Goal: Information Seeking & Learning: Learn about a topic

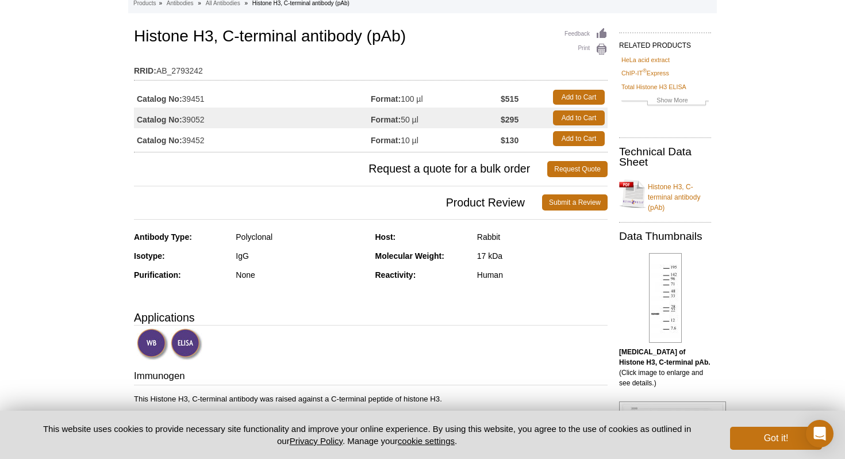
scroll to position [60, 0]
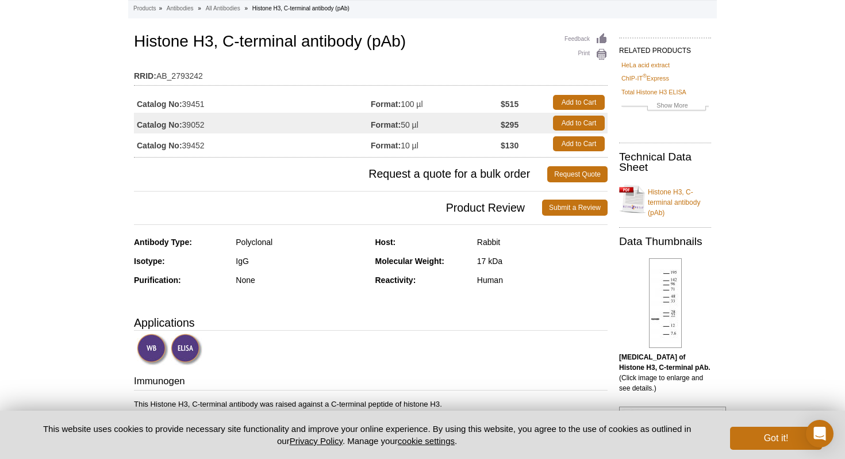
click at [203, 124] on td "Catalog No: 39052" at bounding box center [252, 123] width 237 height 21
copy td "39052"
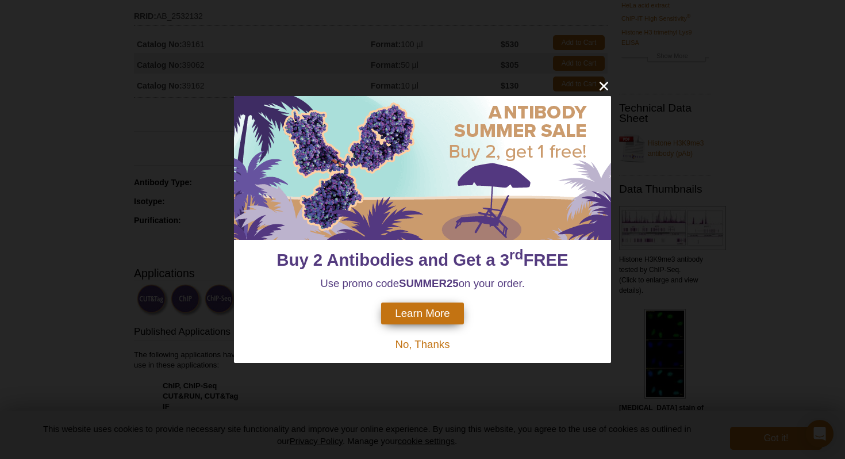
scroll to position [116, 0]
click at [131, 216] on div "Buy 2 Antibodies and Get a 3 rd FREE Use promo code SUMMER25 on your order. Lea…" at bounding box center [422, 229] width 845 height 459
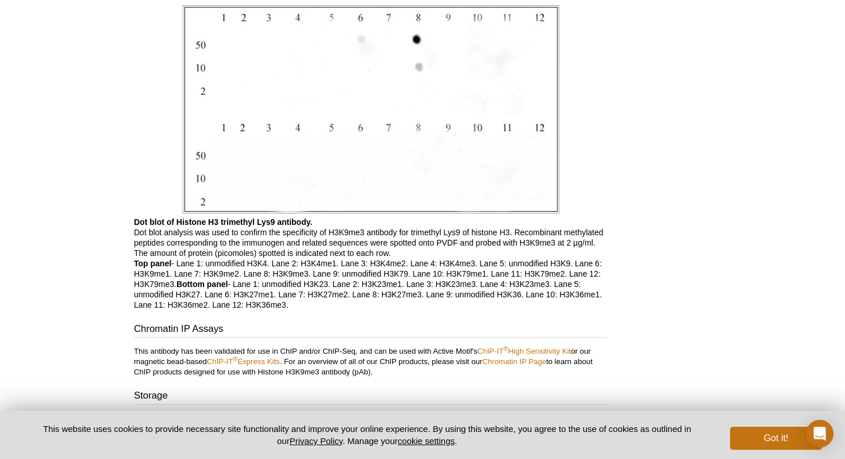
scroll to position [2624, 0]
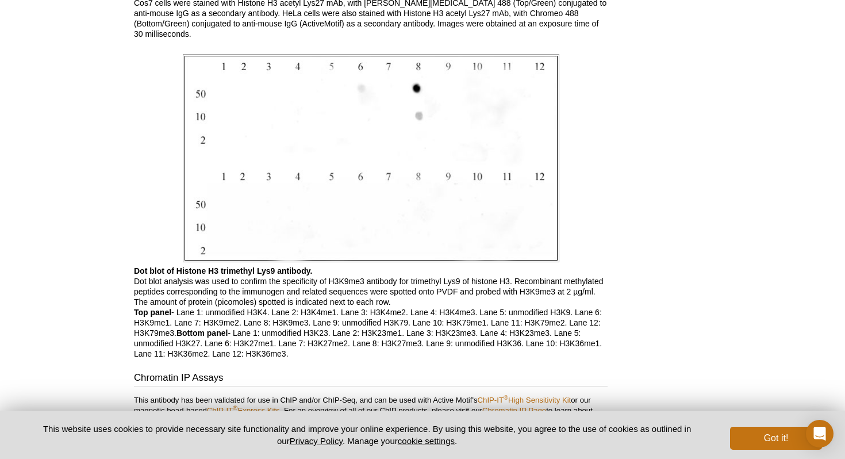
click at [212, 302] on p "Dot blot of Histone H3 trimethyl Lys9 antibody. Dot blot analysis was used to c…" at bounding box center [371, 312] width 474 height 93
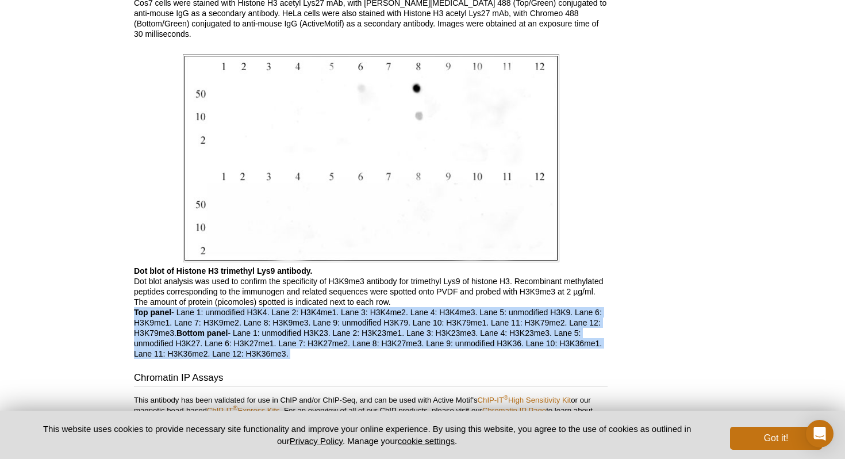
click at [212, 302] on p "Dot blot of Histone H3 trimethyl Lys9 antibody. Dot blot analysis was used to c…" at bounding box center [371, 312] width 474 height 93
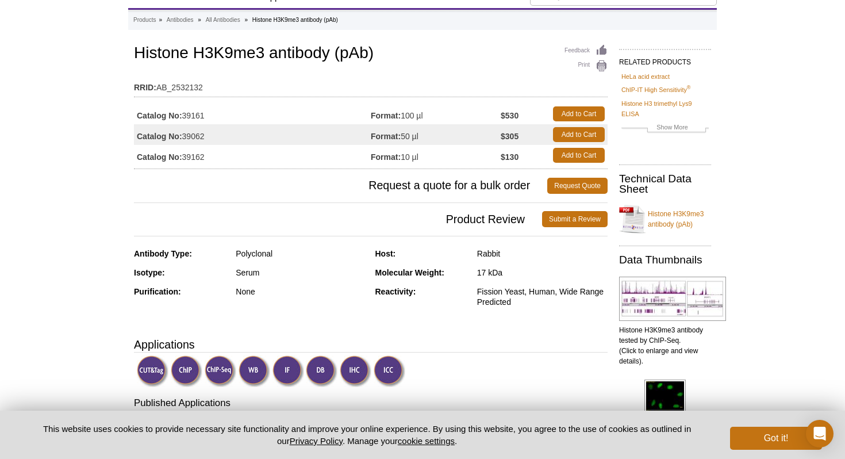
scroll to position [0, 0]
